Goal: Information Seeking & Learning: Learn about a topic

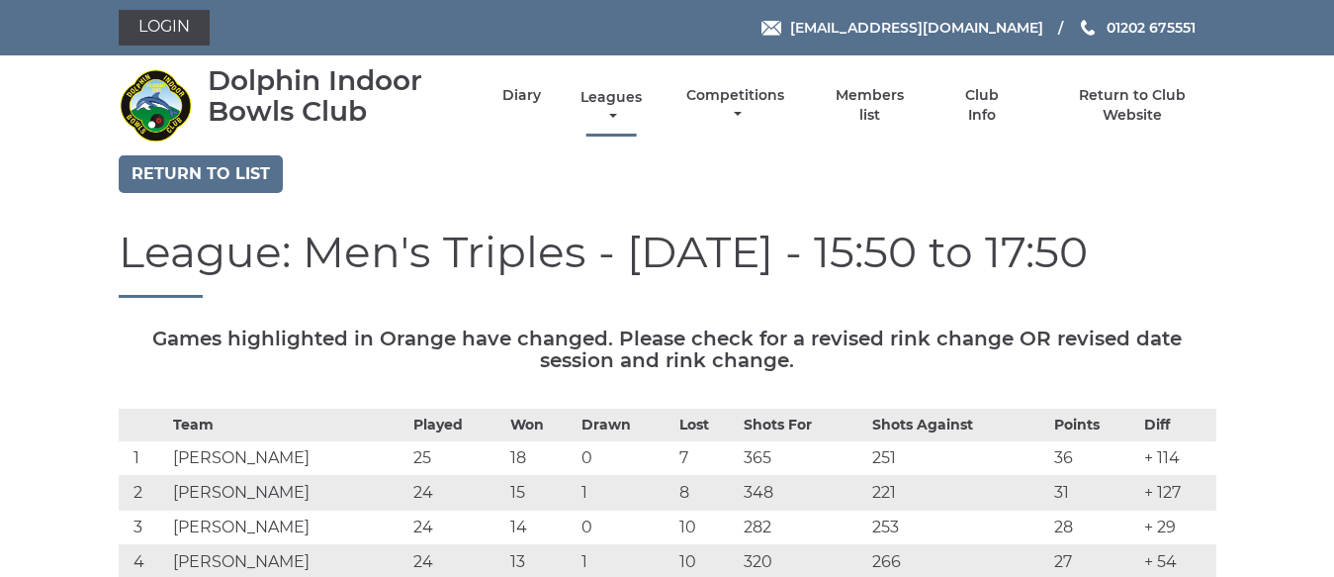
click at [614, 98] on link "Leagues" at bounding box center [611, 107] width 71 height 39
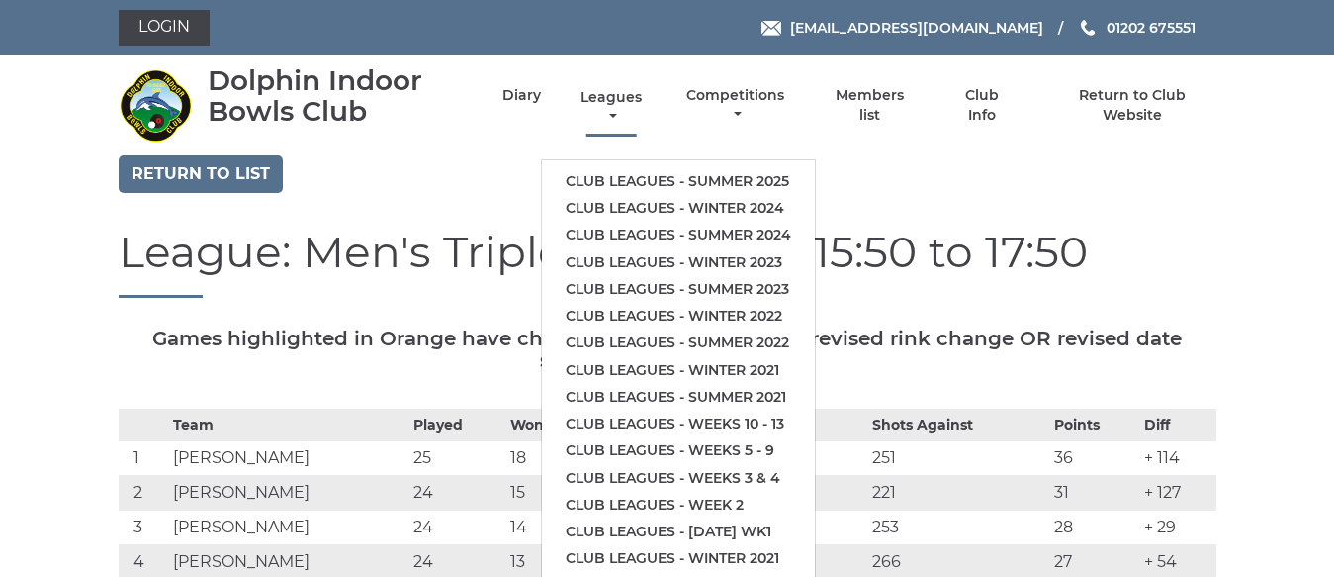
click at [614, 98] on link "Leagues" at bounding box center [611, 107] width 71 height 39
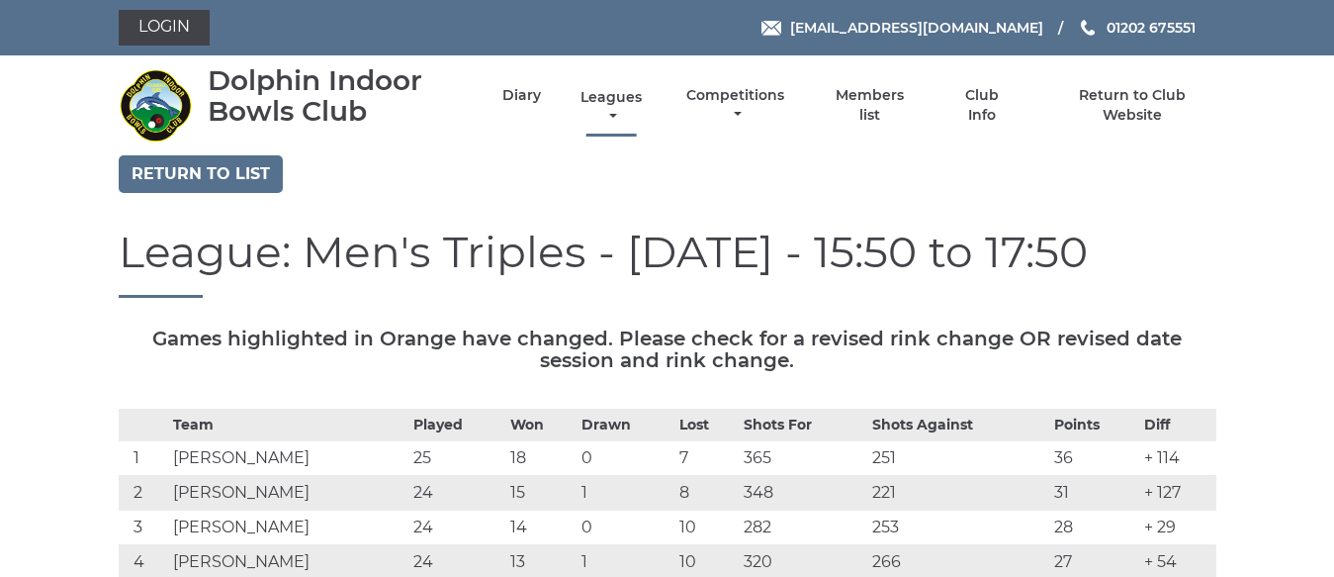
click at [608, 98] on link "Leagues" at bounding box center [611, 107] width 71 height 39
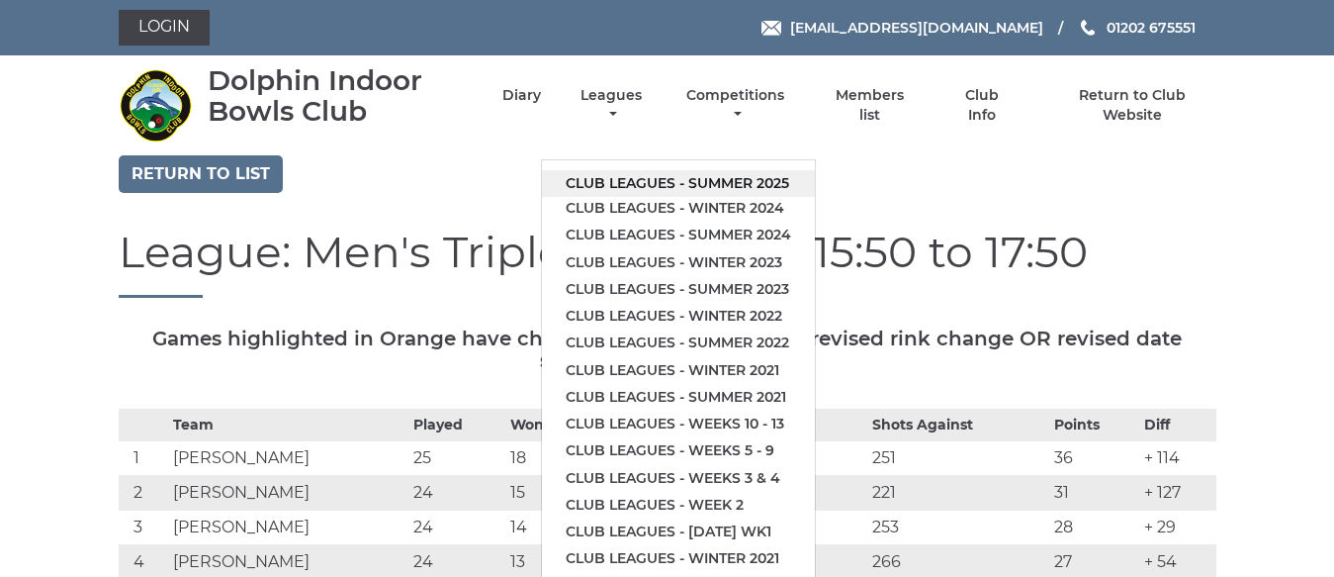
click at [658, 182] on link "Club leagues - Summer 2025" at bounding box center [678, 183] width 273 height 27
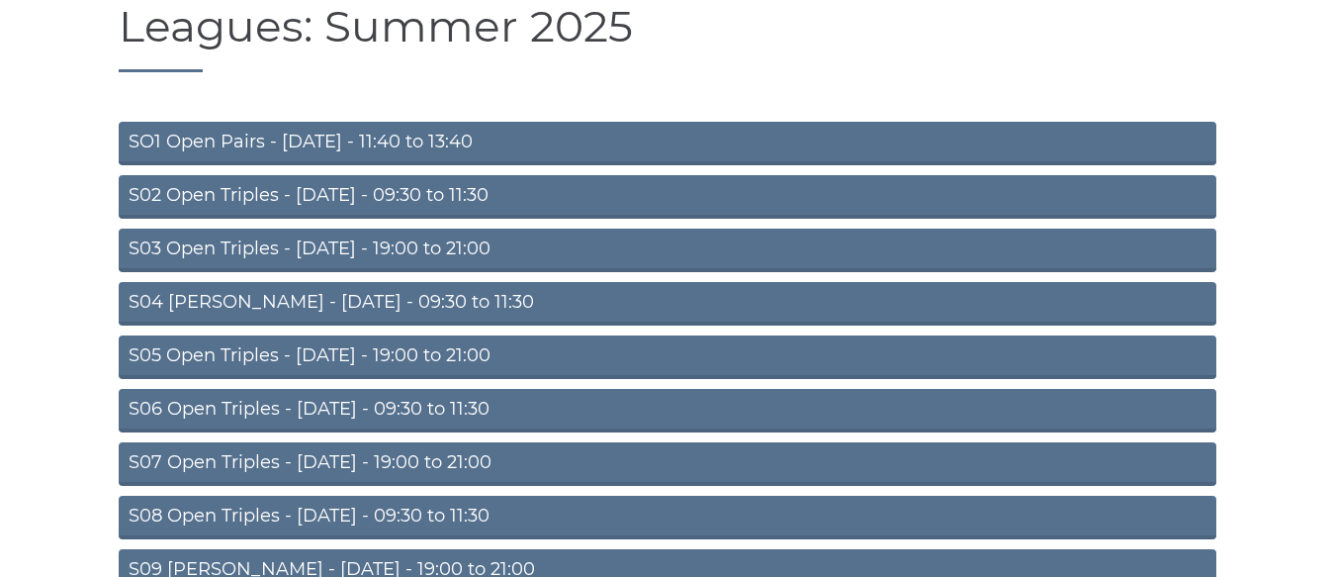
scroll to position [162, 0]
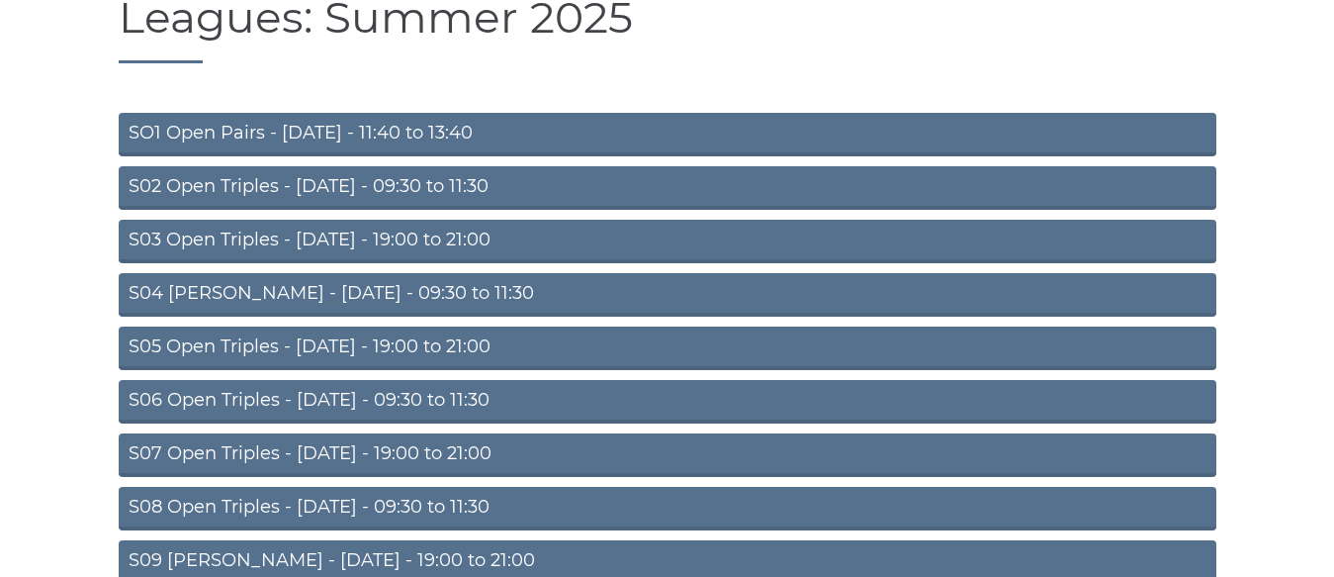
click at [532, 395] on link "S06 Open Triples - [DATE] - 09:30 to 11:30" at bounding box center [668, 402] width 1098 height 44
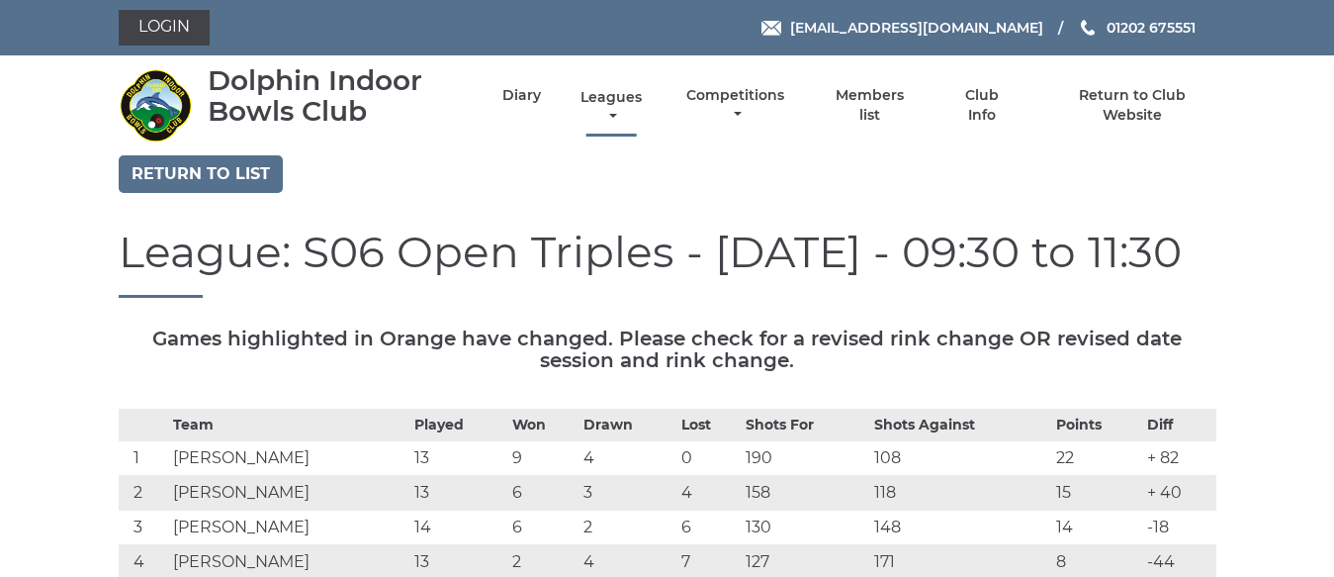
click at [606, 93] on link "Leagues" at bounding box center [611, 107] width 71 height 39
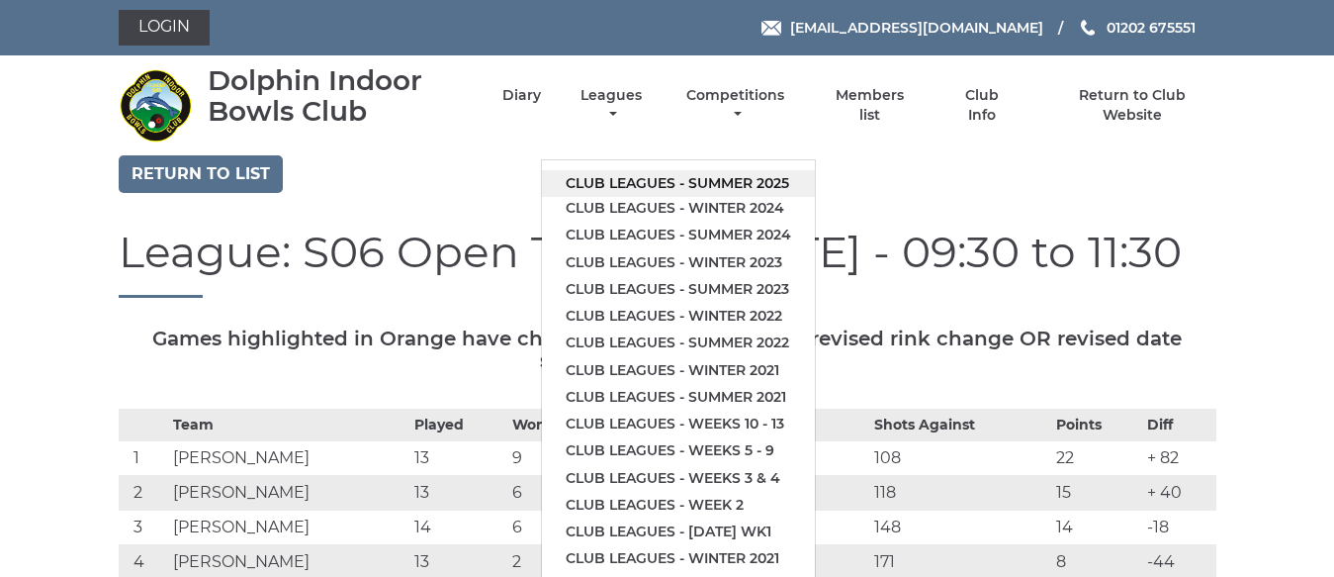
click at [654, 176] on link "Club leagues - Summer 2025" at bounding box center [678, 183] width 273 height 27
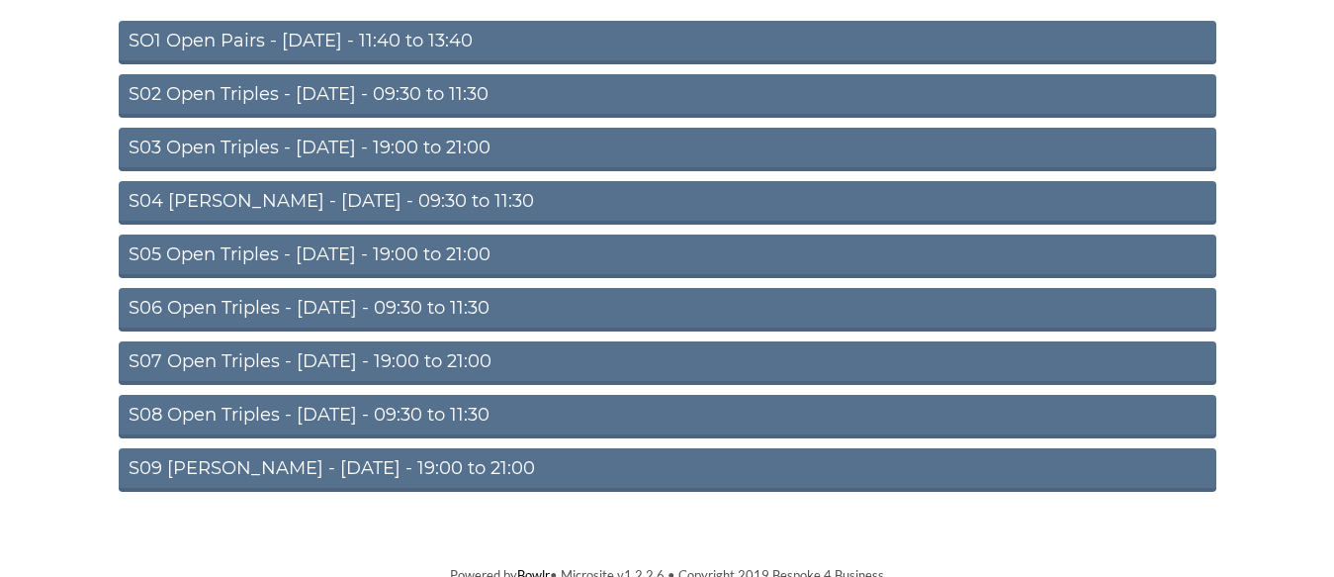
scroll to position [263, 0]
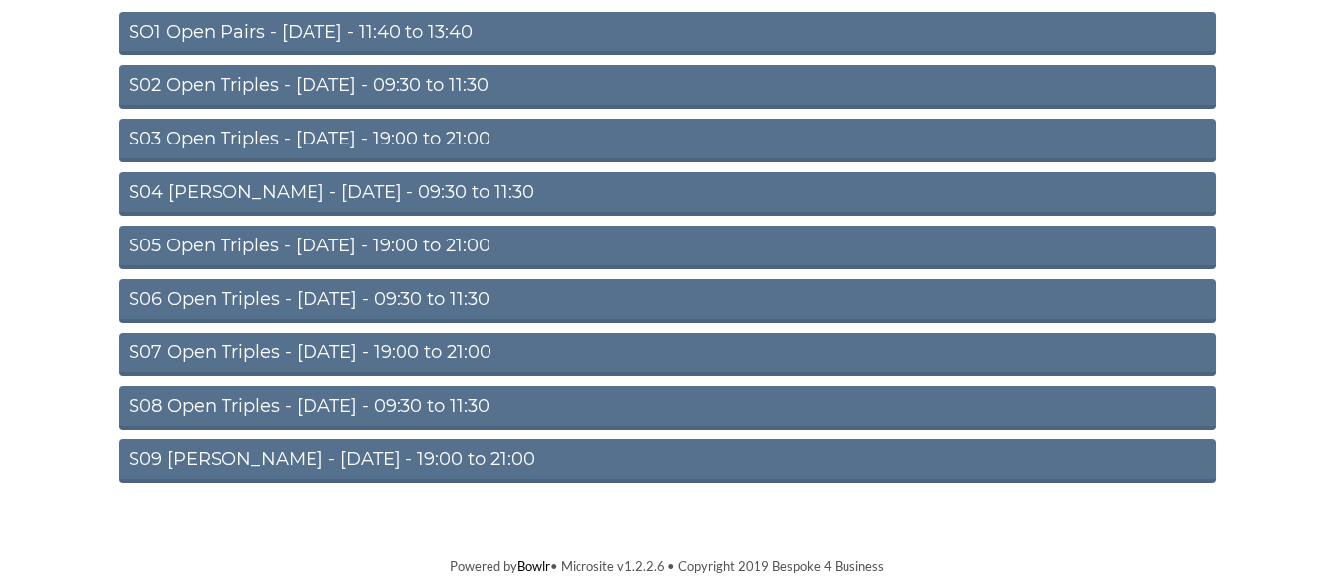
click at [507, 292] on link "S06 Open Triples - Thursday - 09:30 to 11:30" at bounding box center [668, 301] width 1098 height 44
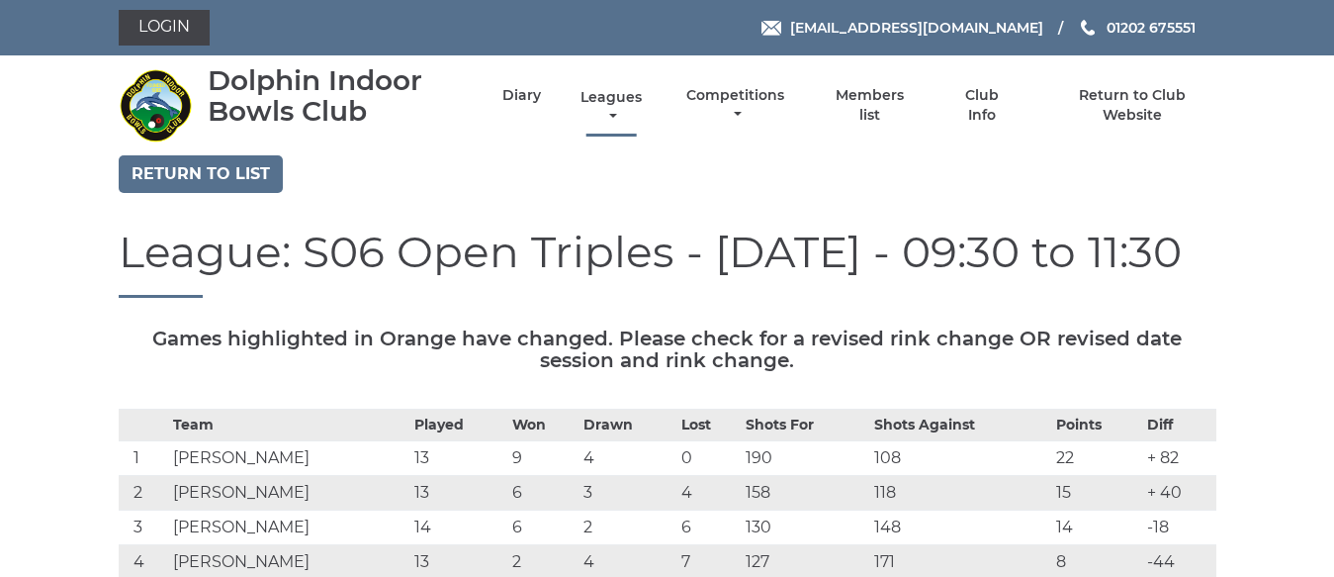
click at [613, 94] on link "Leagues" at bounding box center [611, 107] width 71 height 39
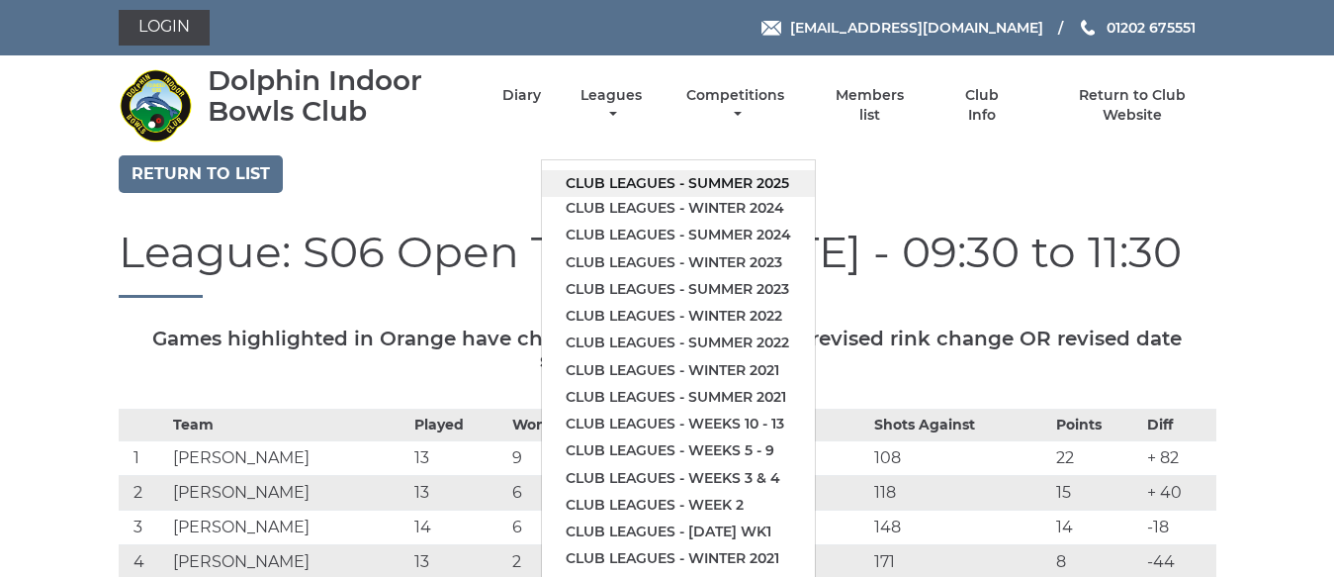
click at [645, 175] on link "Club leagues - Summer 2025" at bounding box center [678, 183] width 273 height 27
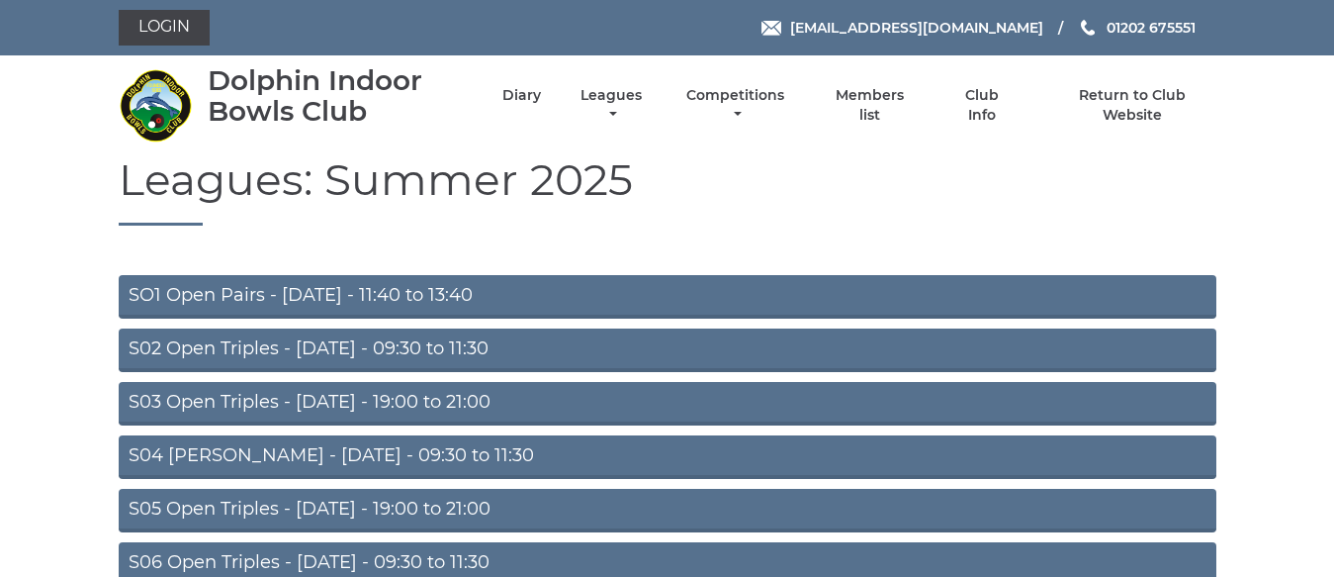
click at [562, 340] on link "S02 Open Triples - [DATE] - 09:30 to 11:30" at bounding box center [668, 350] width 1098 height 44
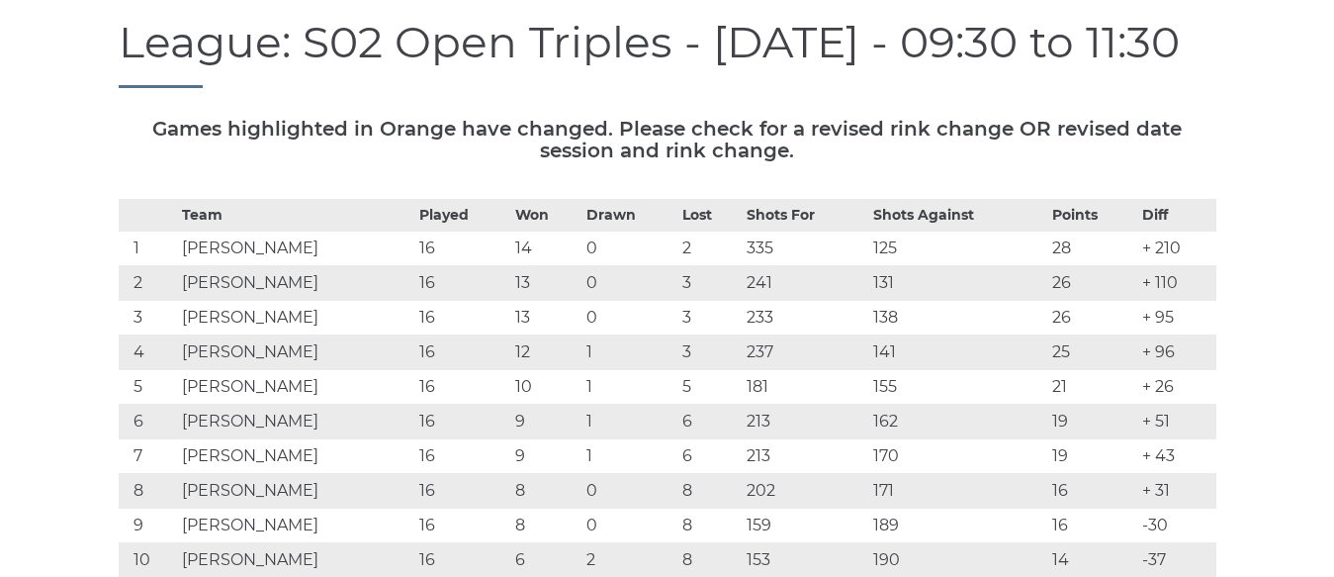
scroll to position [189, 0]
